Goal: Information Seeking & Learning: Learn about a topic

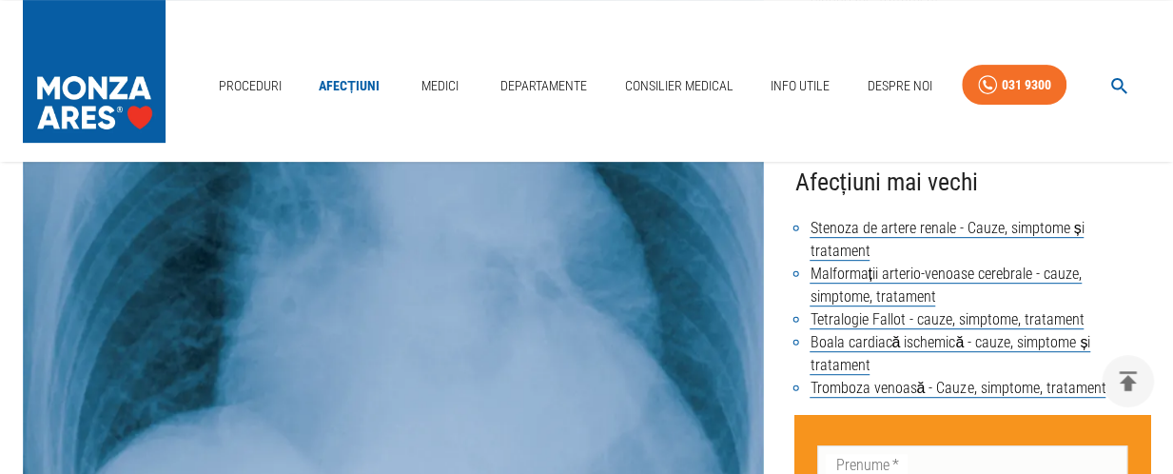
scroll to position [381, 0]
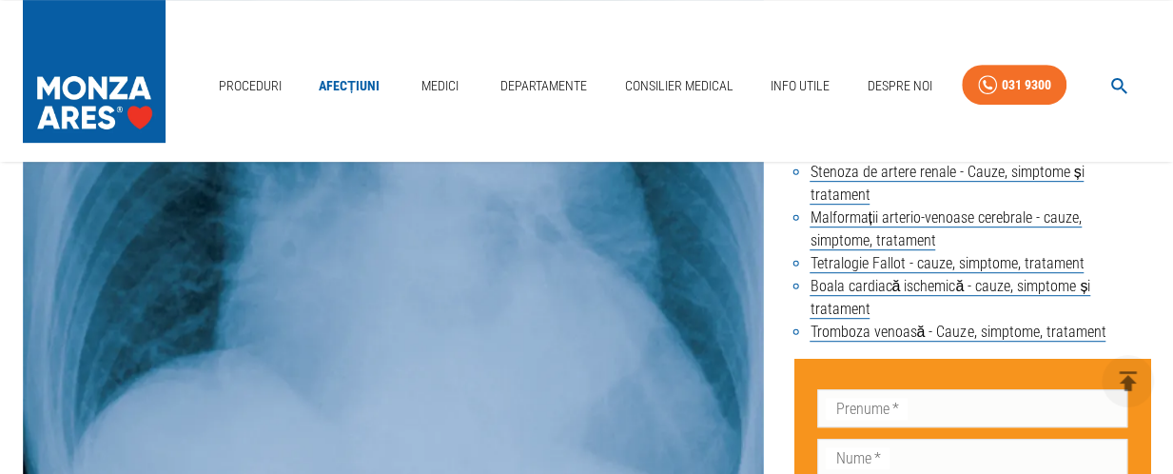
click at [347, 78] on link "Afecțiuni" at bounding box center [349, 86] width 76 height 39
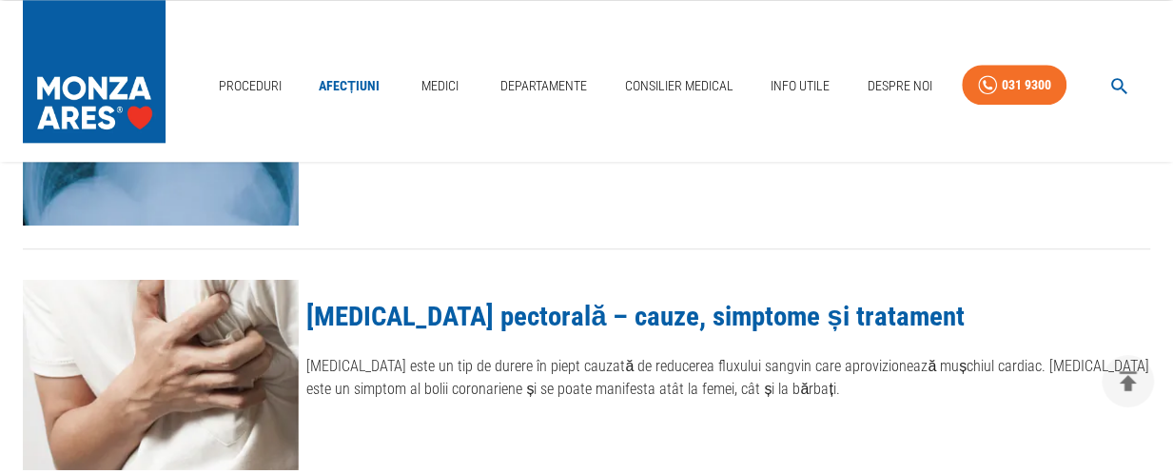
scroll to position [1142, 0]
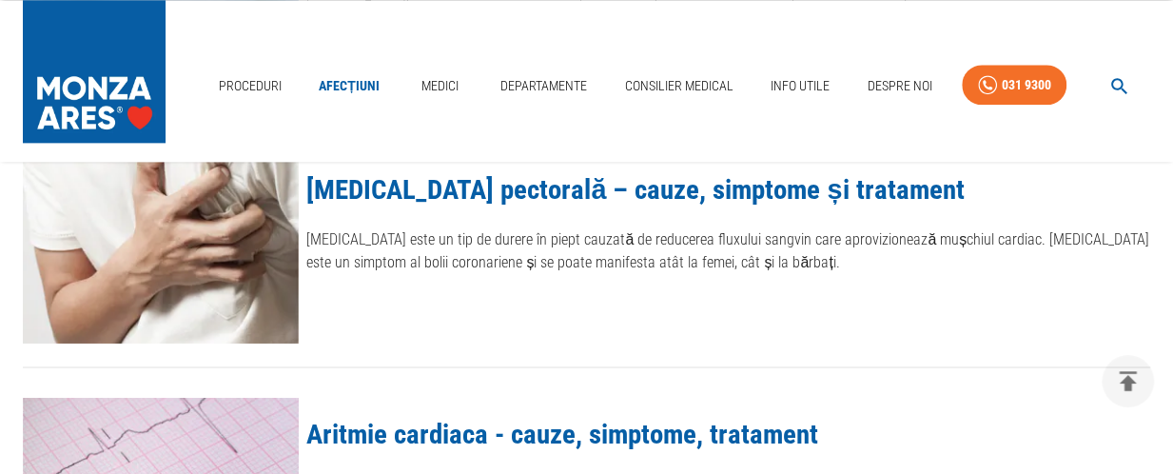
click at [511, 191] on link "[MEDICAL_DATA] pectorală – cauze, simptome și tratament" at bounding box center [634, 189] width 657 height 32
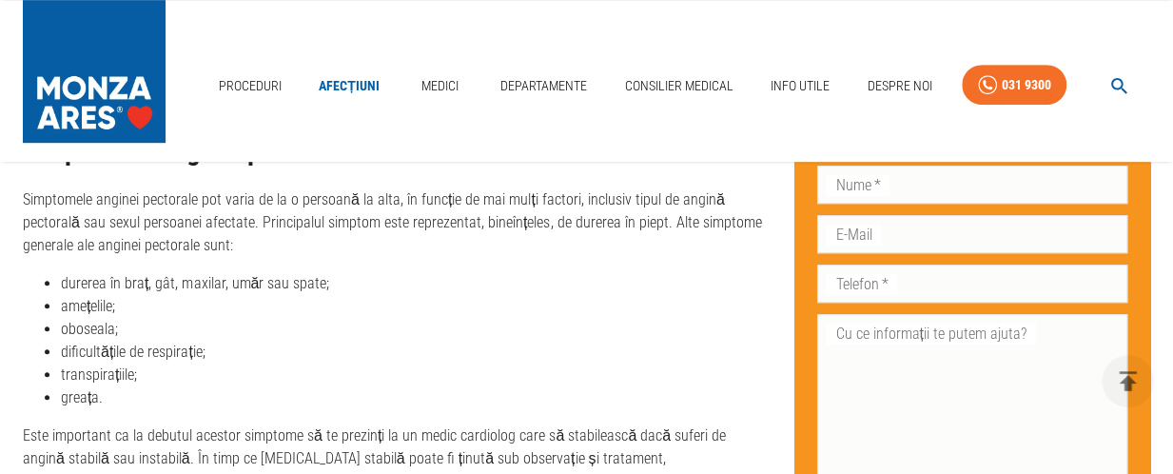
scroll to position [3711, 0]
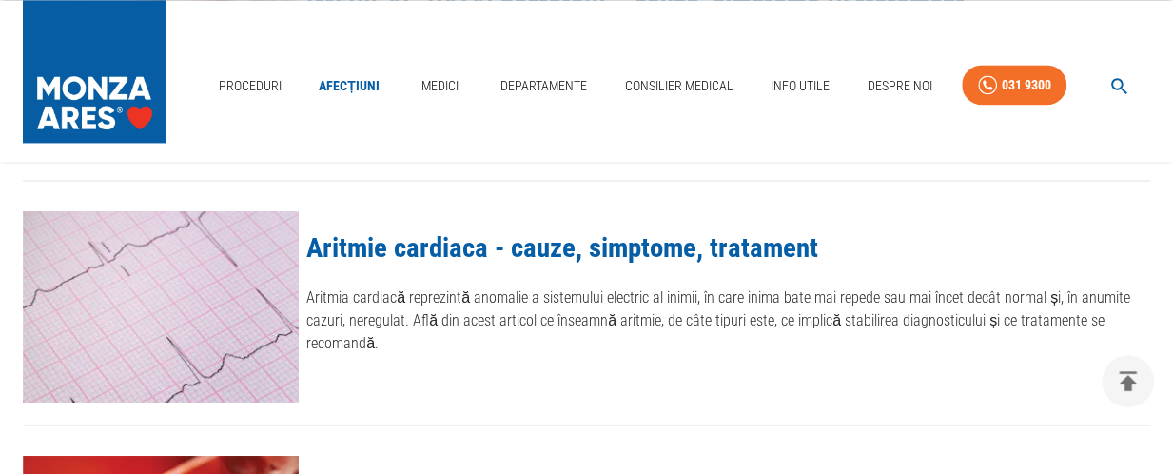
scroll to position [1332, 0]
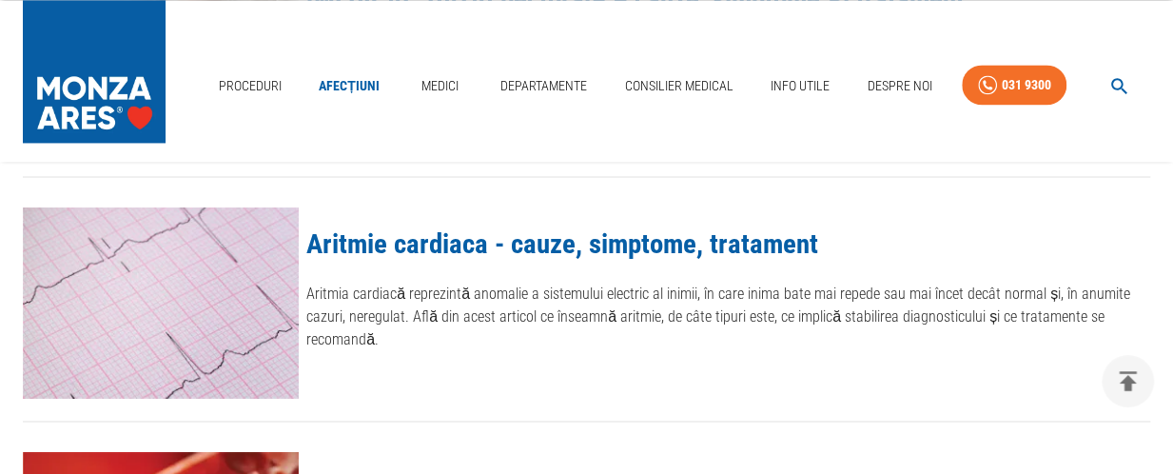
click at [475, 251] on link "Aritmie cardiaca - cauze, simptome, tratament" at bounding box center [562, 243] width 512 height 32
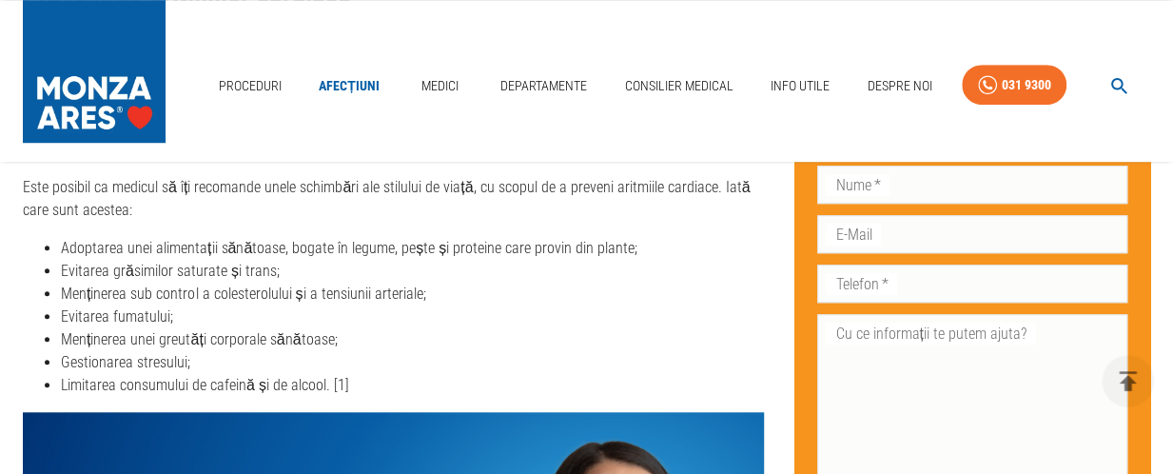
scroll to position [4187, 0]
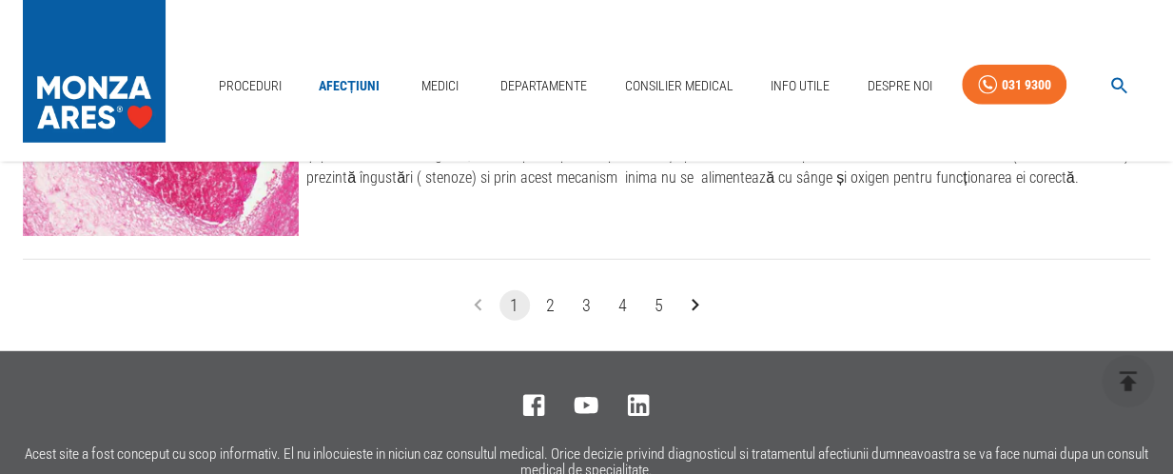
scroll to position [2474, 0]
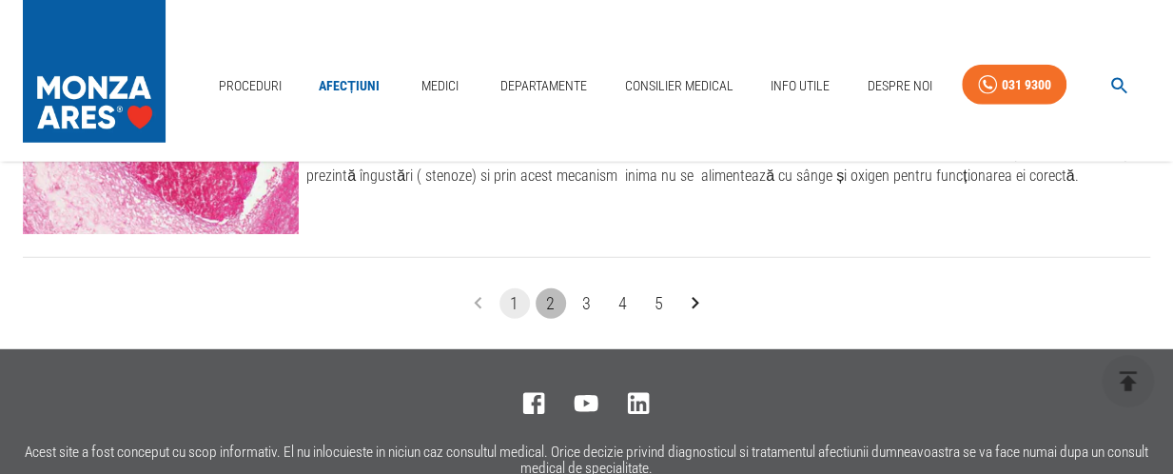
click at [552, 300] on button "2" at bounding box center [551, 303] width 30 height 30
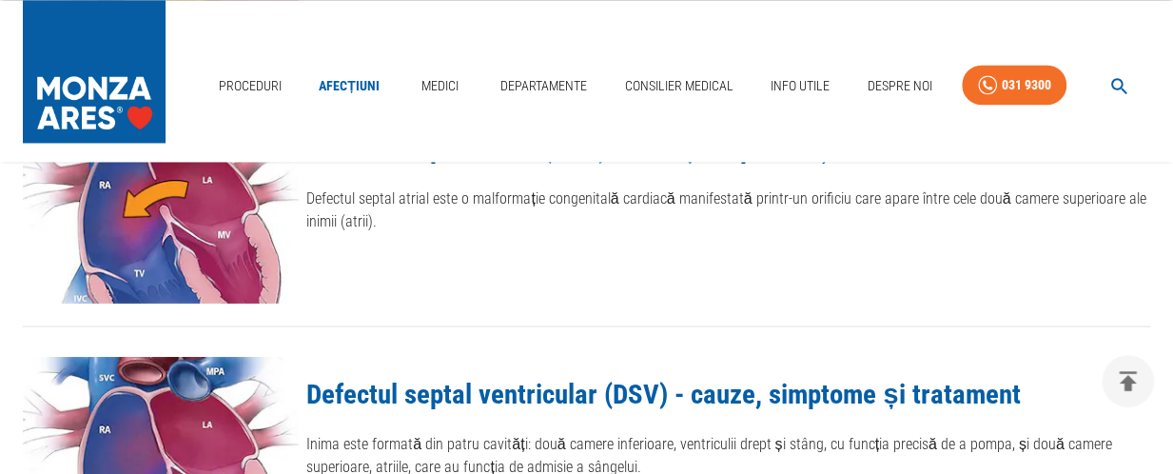
scroll to position [1332, 0]
